Goal: Task Accomplishment & Management: Complete application form

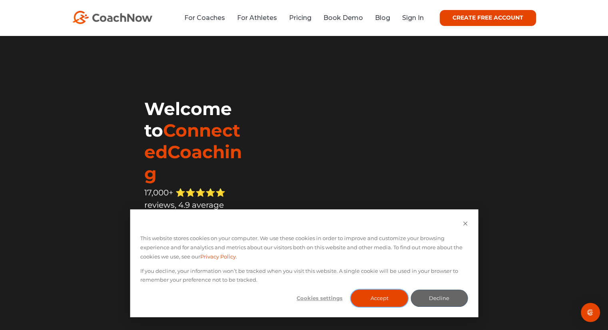
click at [379, 291] on button "Accept" at bounding box center [379, 298] width 57 height 17
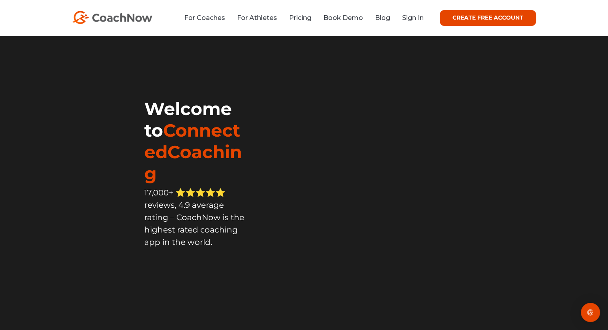
click at [474, 11] on link "CREATE FREE ACCOUNT" at bounding box center [488, 18] width 96 height 16
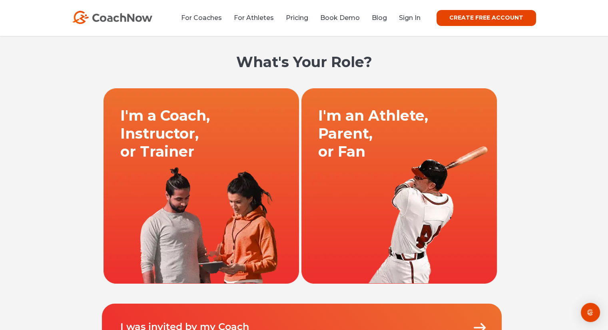
click at [262, 172] on link at bounding box center [201, 186] width 198 height 196
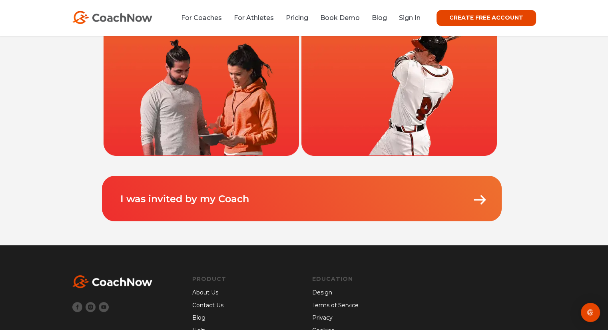
scroll to position [160, 0]
